Goal: Task Accomplishment & Management: Complete application form

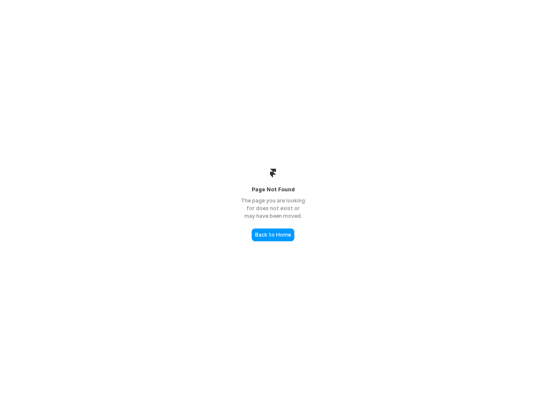
click at [273, 205] on div "The page you are looking for does not exist or may have been moved." at bounding box center [272, 208] width 85 height 23
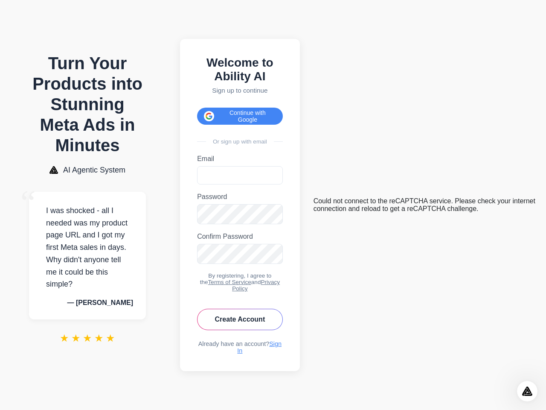
click at [243, 111] on button "Continue with Google" at bounding box center [240, 116] width 86 height 17
click at [527, 391] on icon "Open Intercom Messenger" at bounding box center [528, 391] width 14 height 14
